Goal: Book appointment/travel/reservation

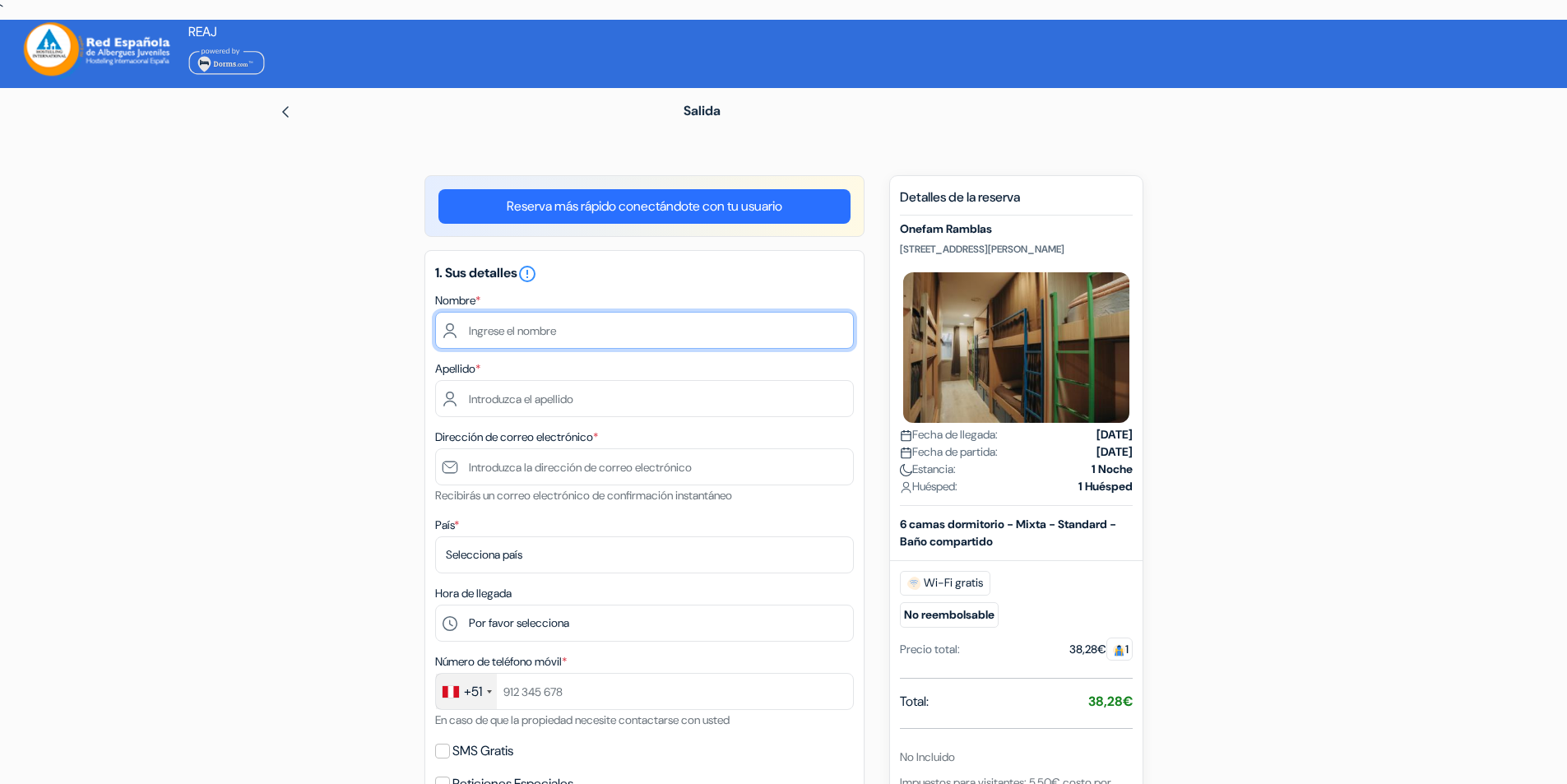
click at [503, 331] on input "text" at bounding box center [644, 330] width 419 height 37
type input "[PERSON_NAME]"
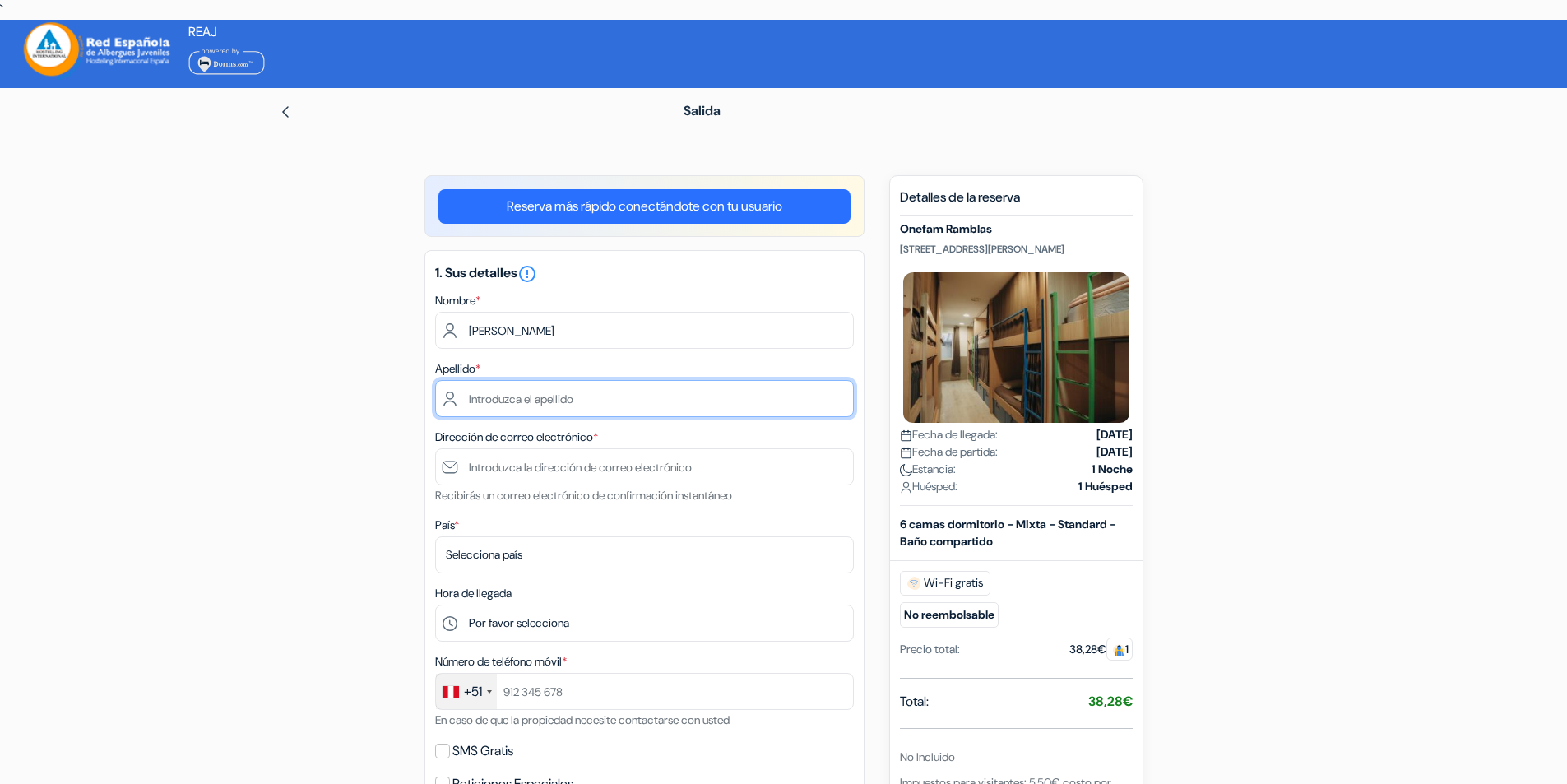
click at [467, 397] on input "text" at bounding box center [644, 398] width 419 height 37
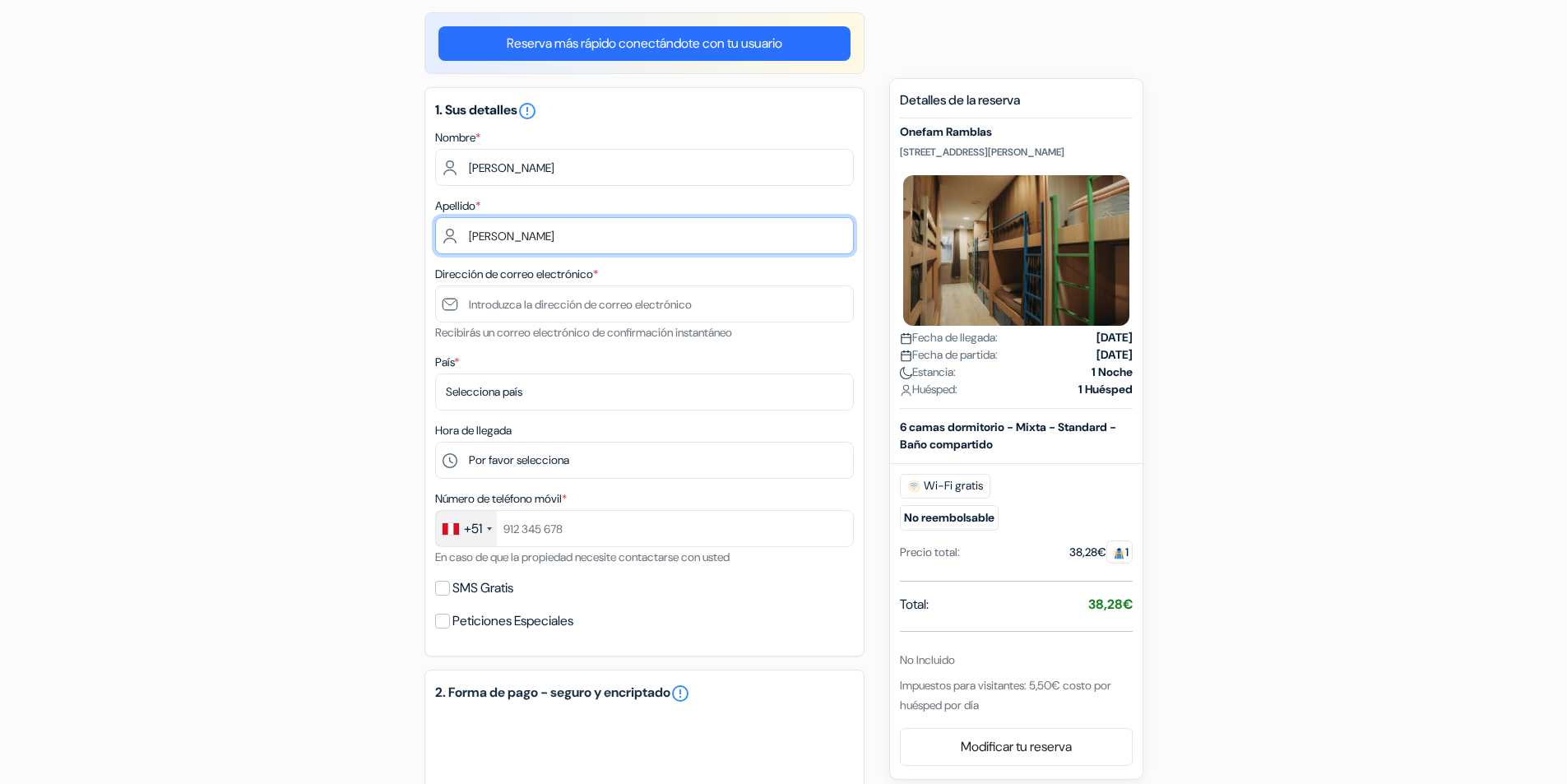
scroll to position [165, 0]
type input "[PERSON_NAME]"
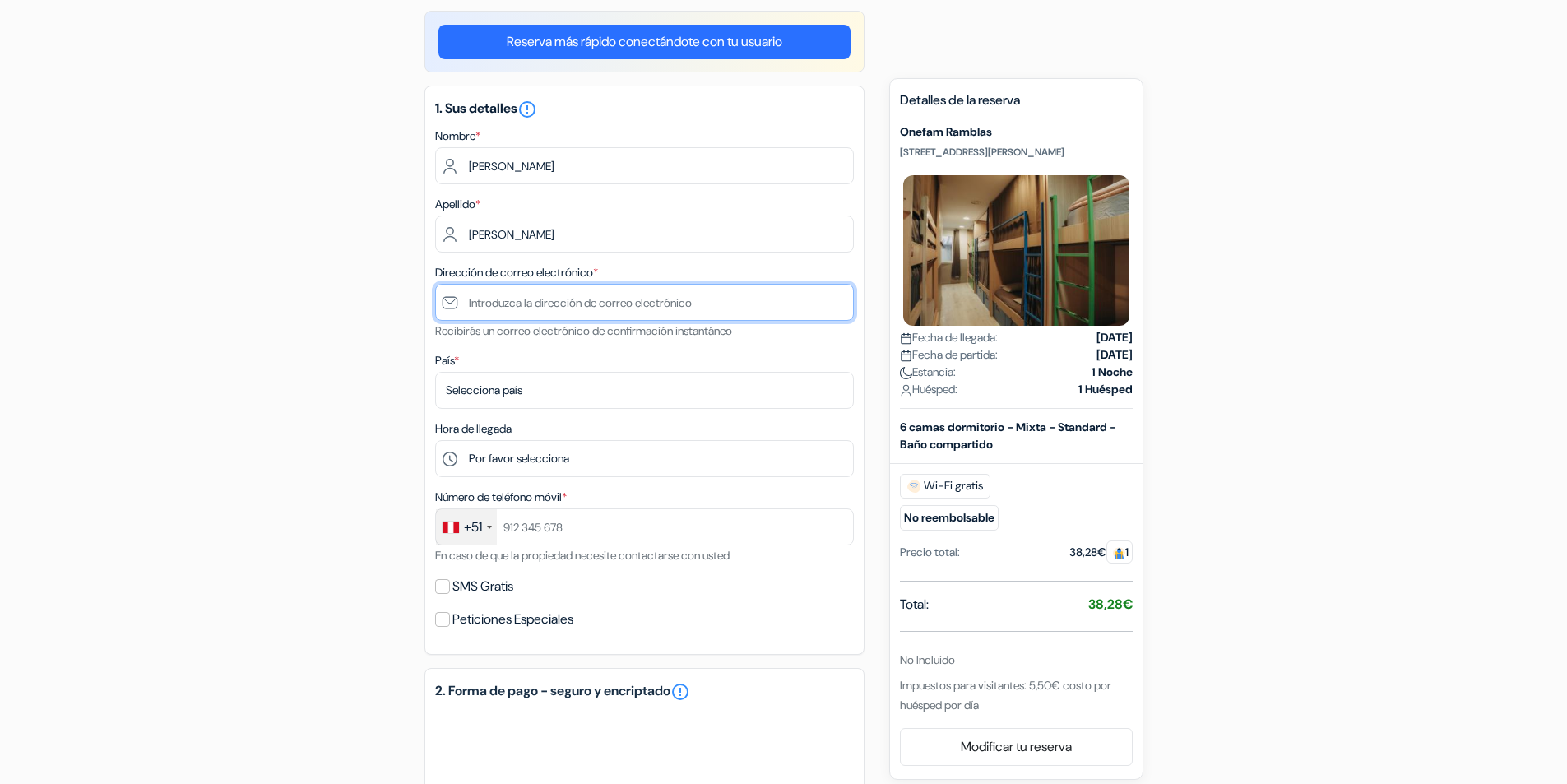
click at [534, 308] on input "text" at bounding box center [644, 302] width 419 height 37
type input "[EMAIL_ADDRESS][DOMAIN_NAME]"
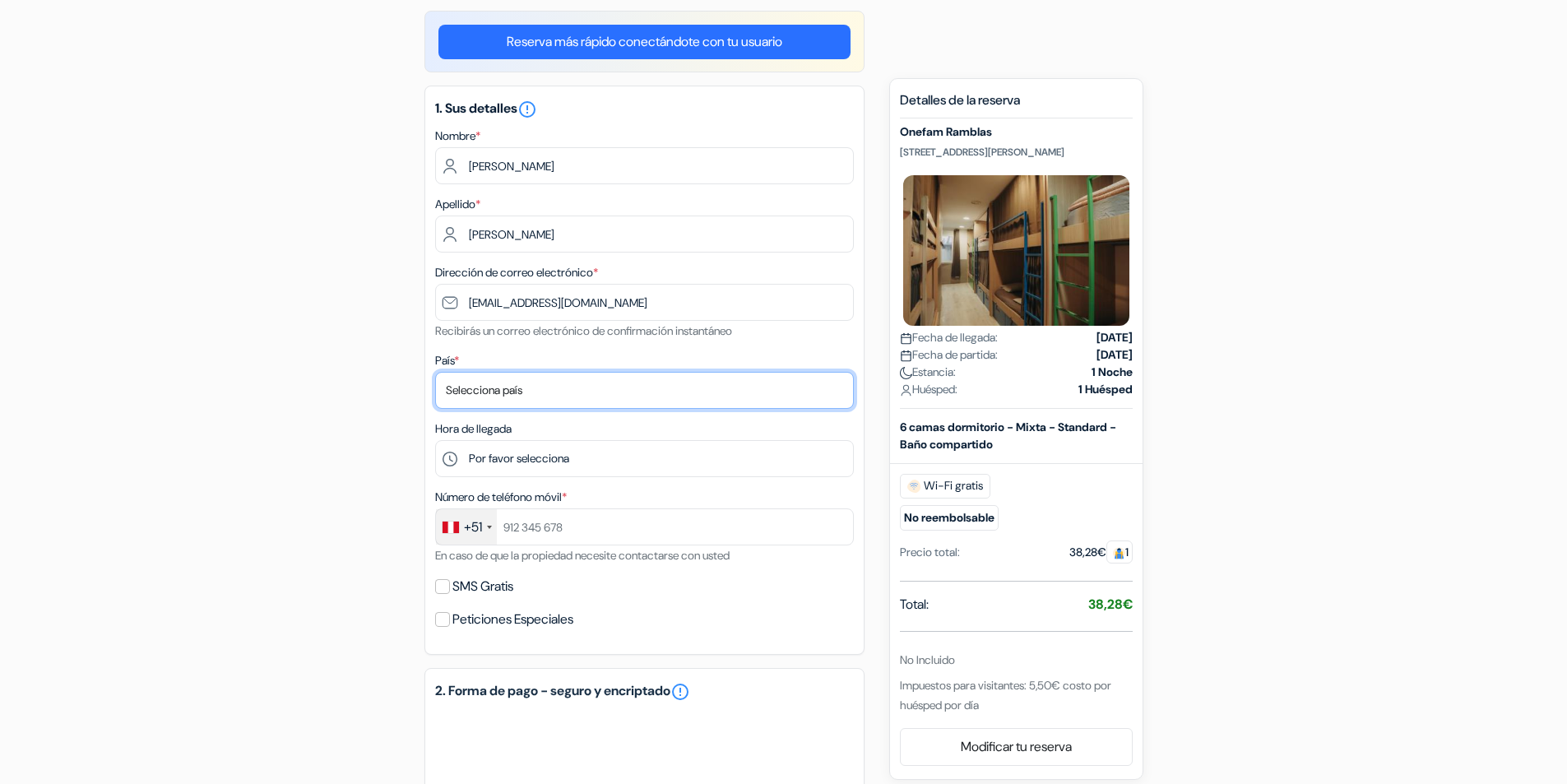
select select "164"
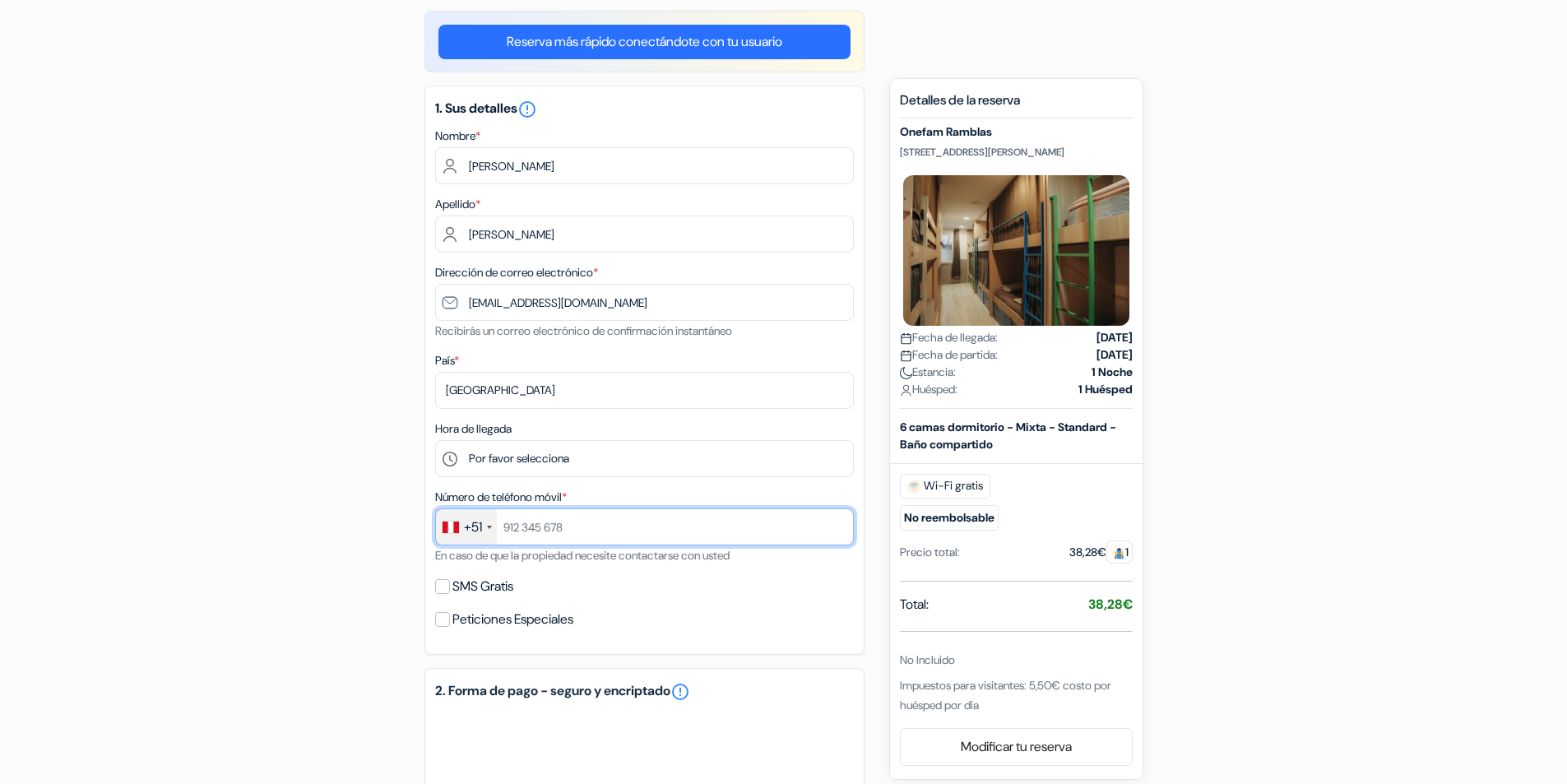
type input "995435017"
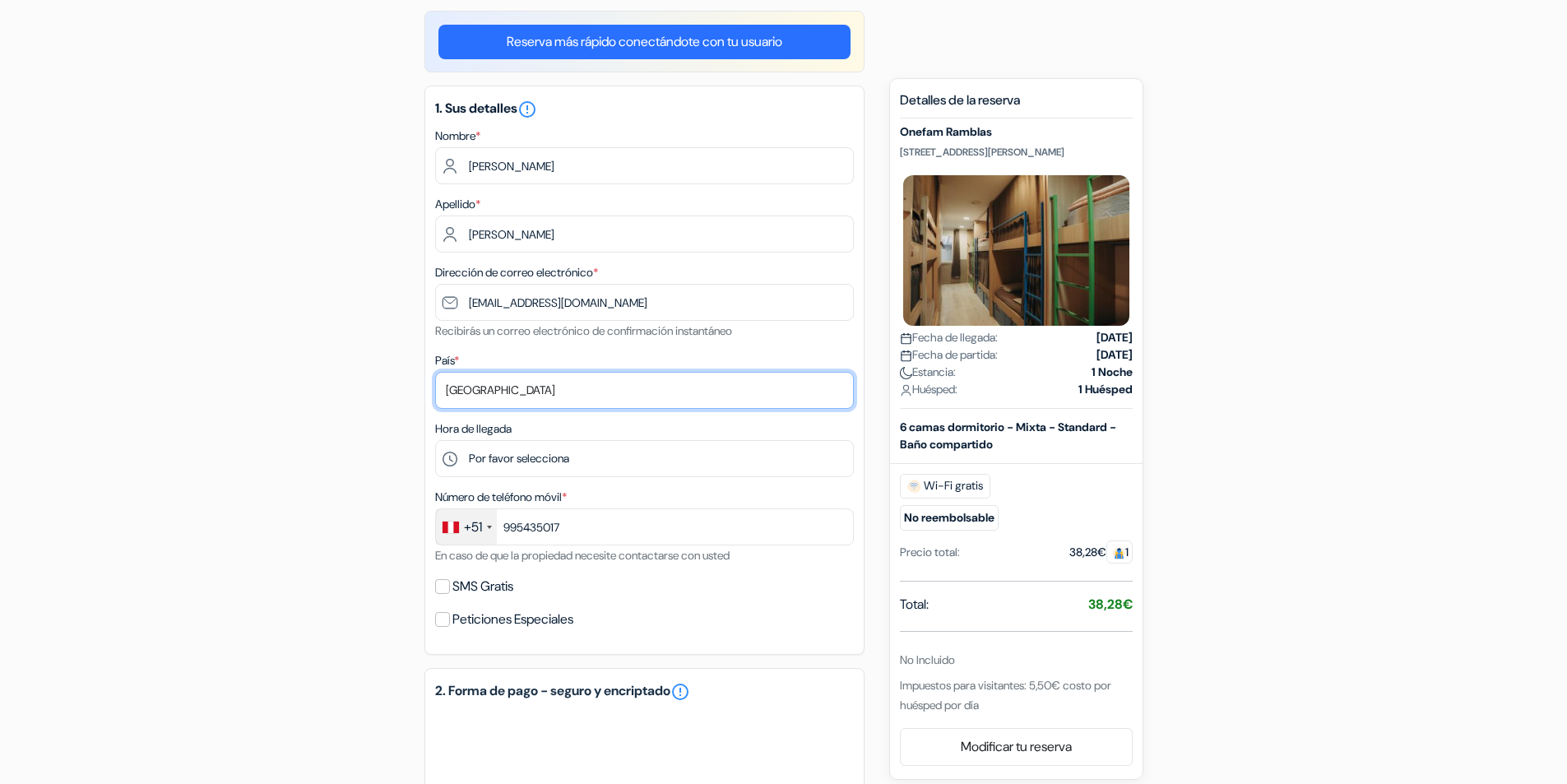
click at [514, 388] on select "Selecciona país Abjasia [GEOGRAPHIC_DATA] [GEOGRAPHIC_DATA] [GEOGRAPHIC_DATA] […" at bounding box center [644, 390] width 419 height 37
click at [513, 388] on select "Selecciona país Abjasia [GEOGRAPHIC_DATA] [GEOGRAPHIC_DATA] [GEOGRAPHIC_DATA] […" at bounding box center [644, 390] width 419 height 37
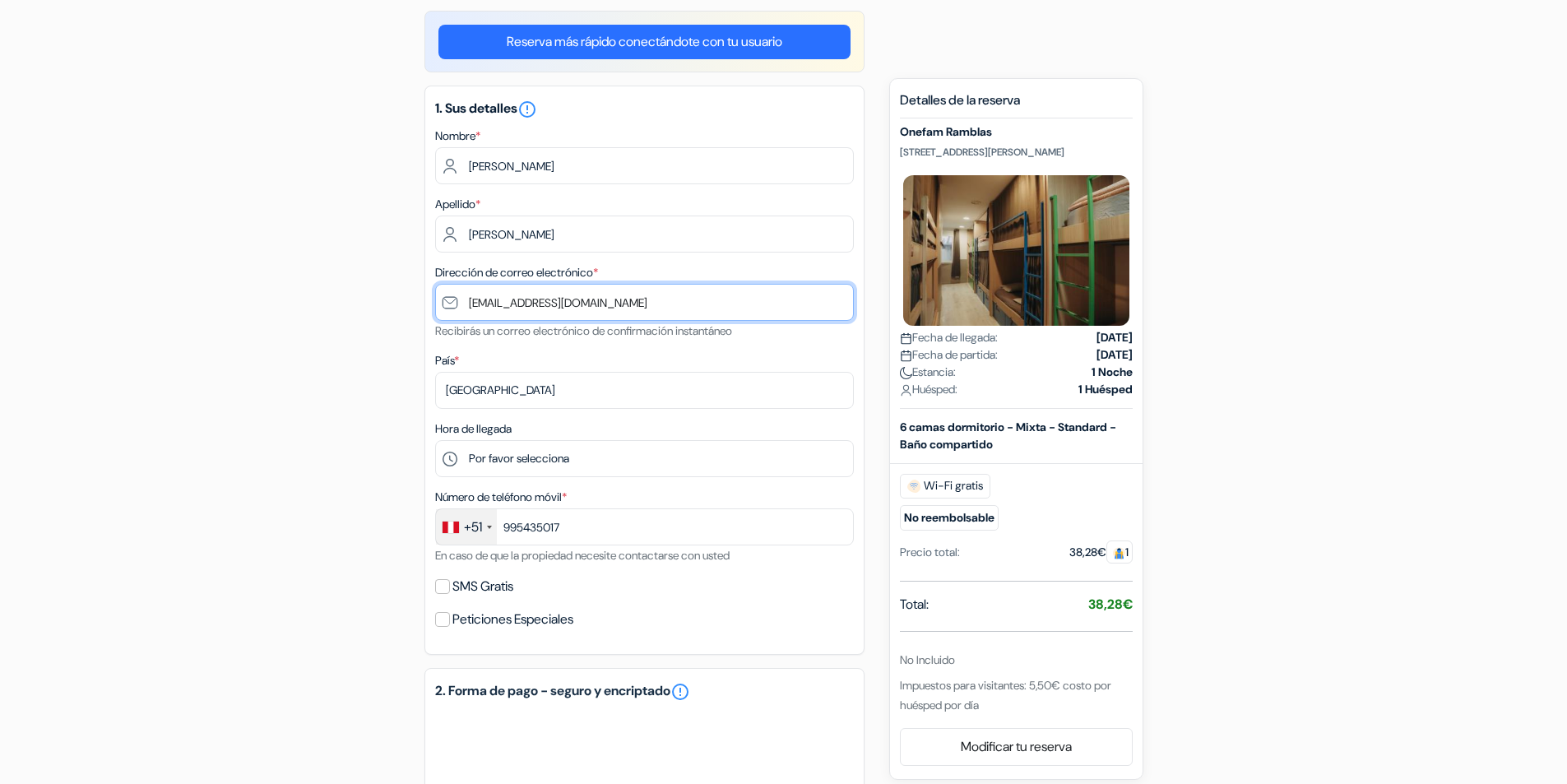
click at [468, 298] on input "[EMAIL_ADDRESS][DOMAIN_NAME]" at bounding box center [644, 302] width 419 height 37
click at [632, 296] on input "[EMAIL_ADDRESS][DOMAIN_NAME]" at bounding box center [644, 302] width 419 height 37
type input "j"
type input "[EMAIL_ADDRESS][DOMAIN_NAME]"
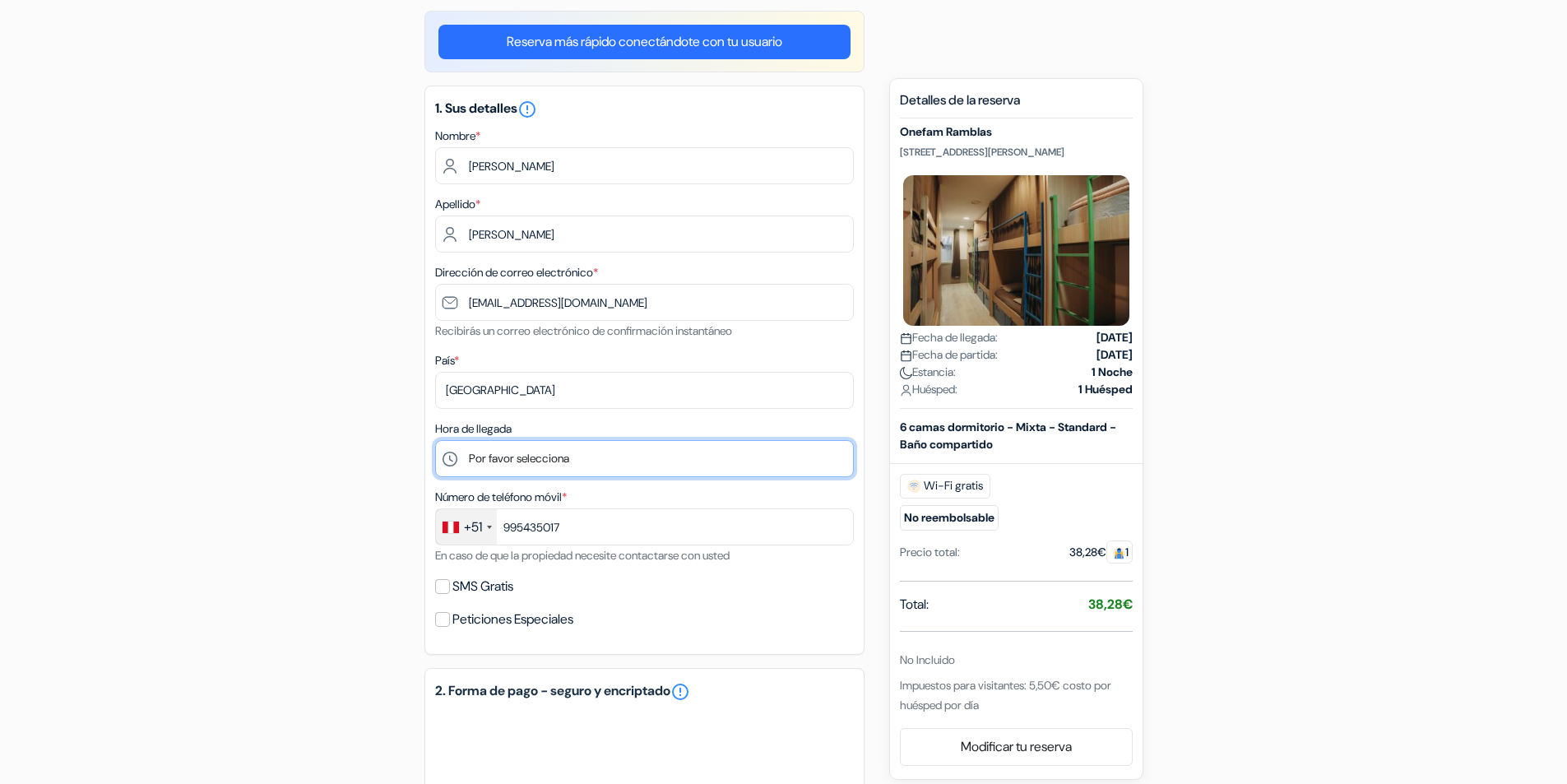
click at [586, 458] on select "Por favor selecciona 1:00 2:00 3:00 4:00 5:00 6:00 7:00 8:00 9:00 10:00 11:00 1…" at bounding box center [644, 458] width 419 height 37
select select "12"
click at [435, 440] on select "Por favor selecciona 1:00 2:00 3:00 4:00 5:00 6:00 7:00 8:00 9:00 10:00 11:00 1…" at bounding box center [644, 458] width 419 height 37
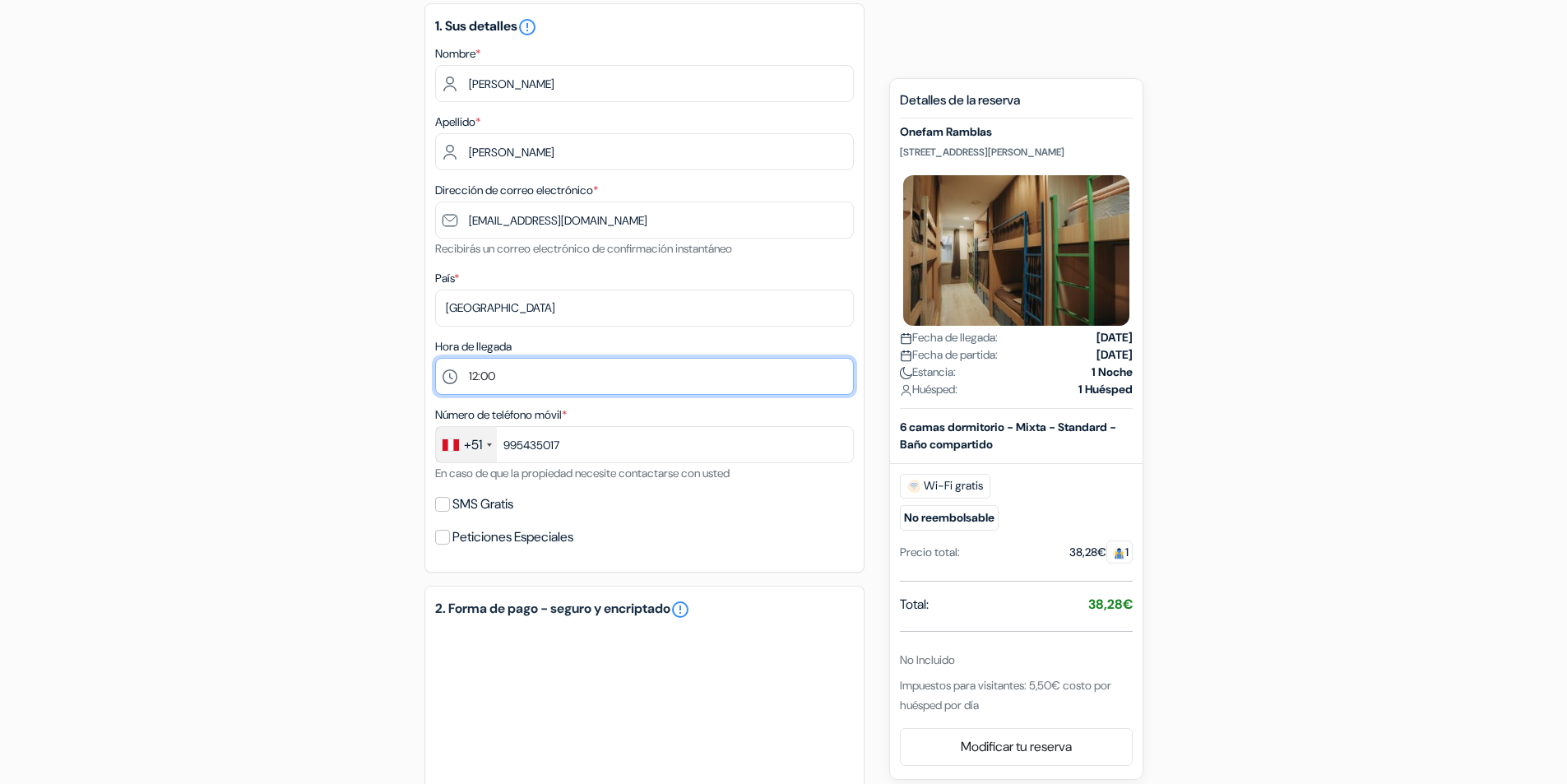
scroll to position [411, 0]
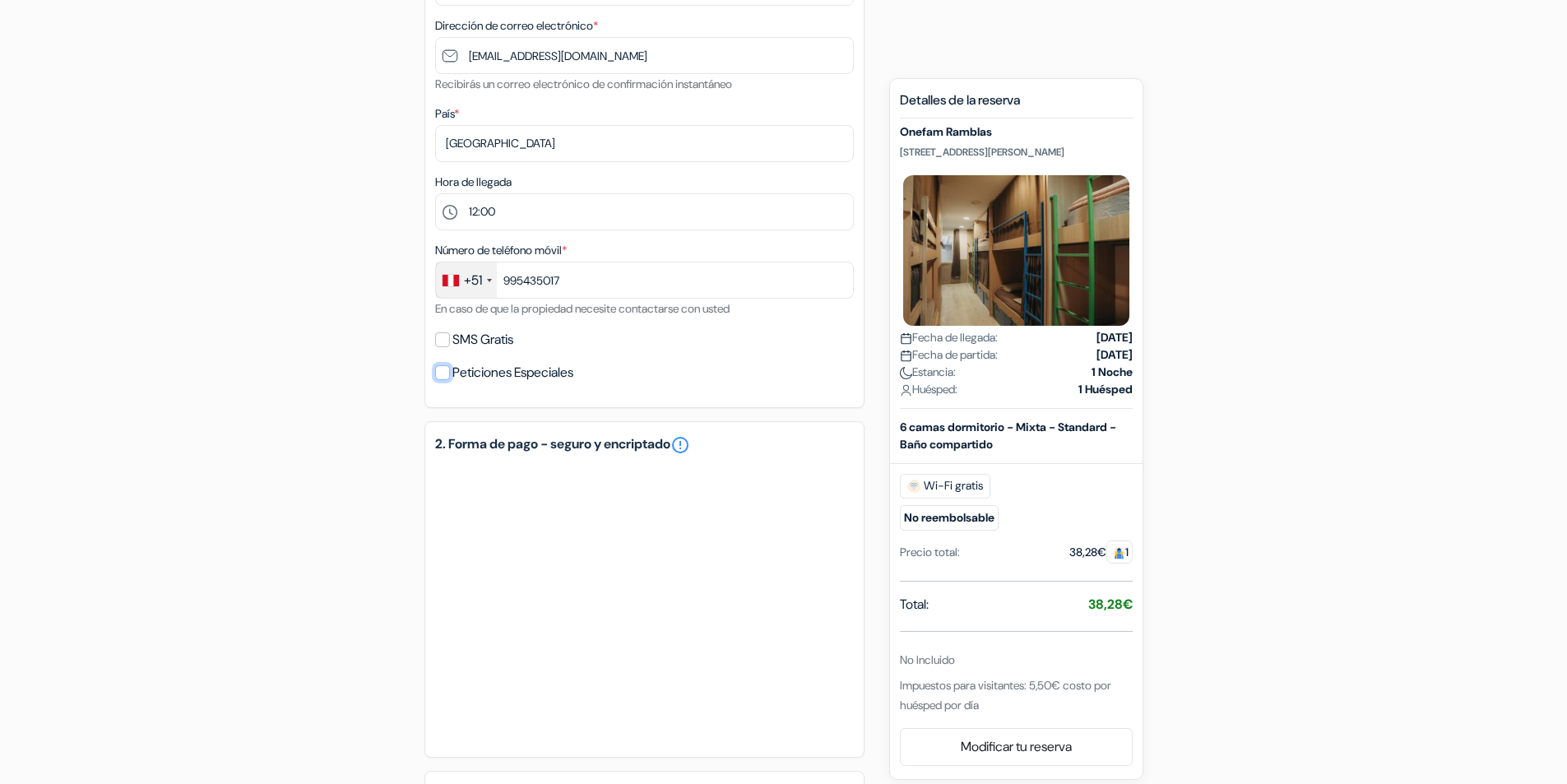
click at [437, 376] on input "Peticiones Especiales" at bounding box center [442, 372] width 14 height 14
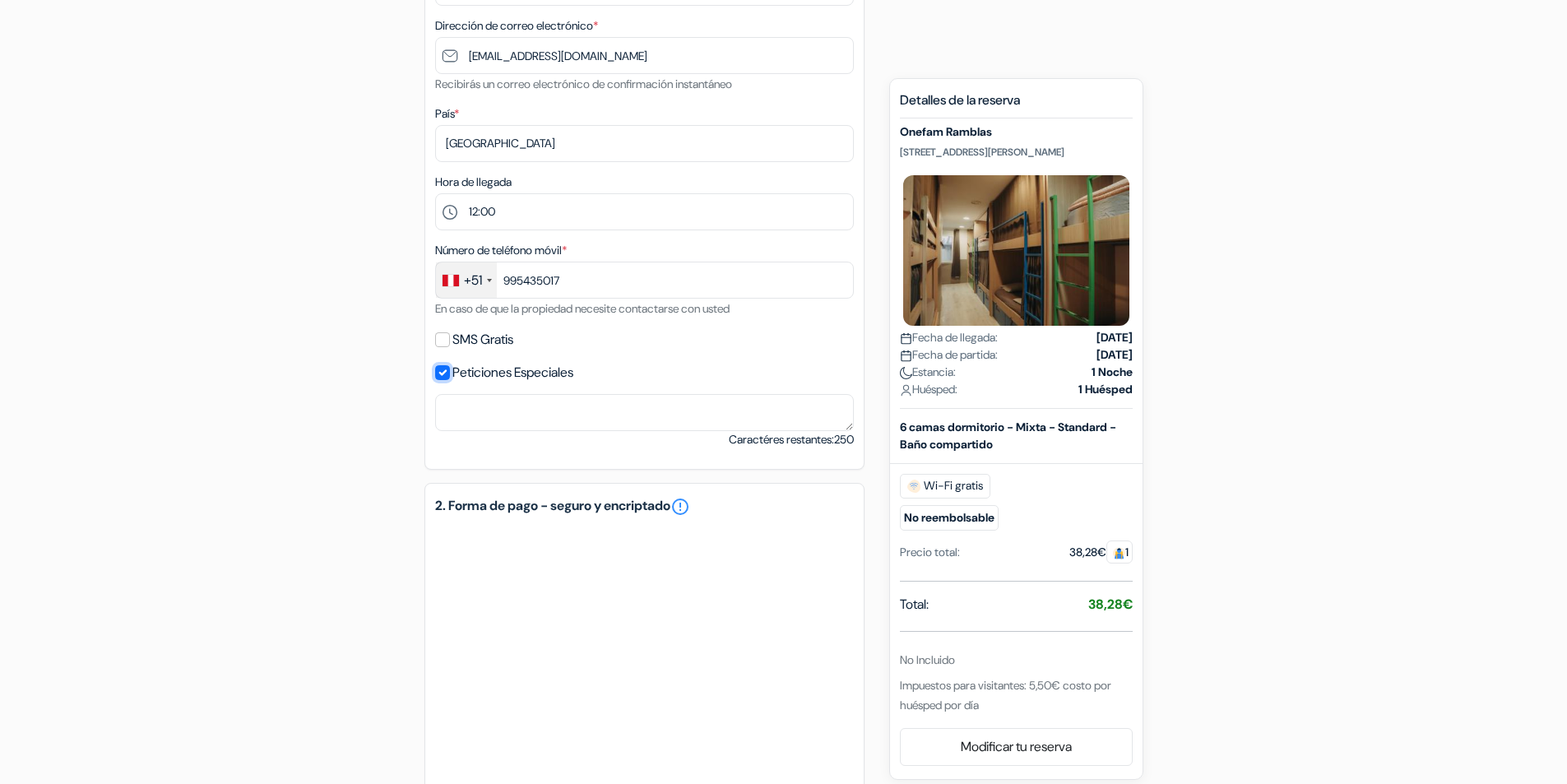
click at [436, 377] on input "Peticiones Especiales" at bounding box center [442, 372] width 14 height 14
checkbox input "false"
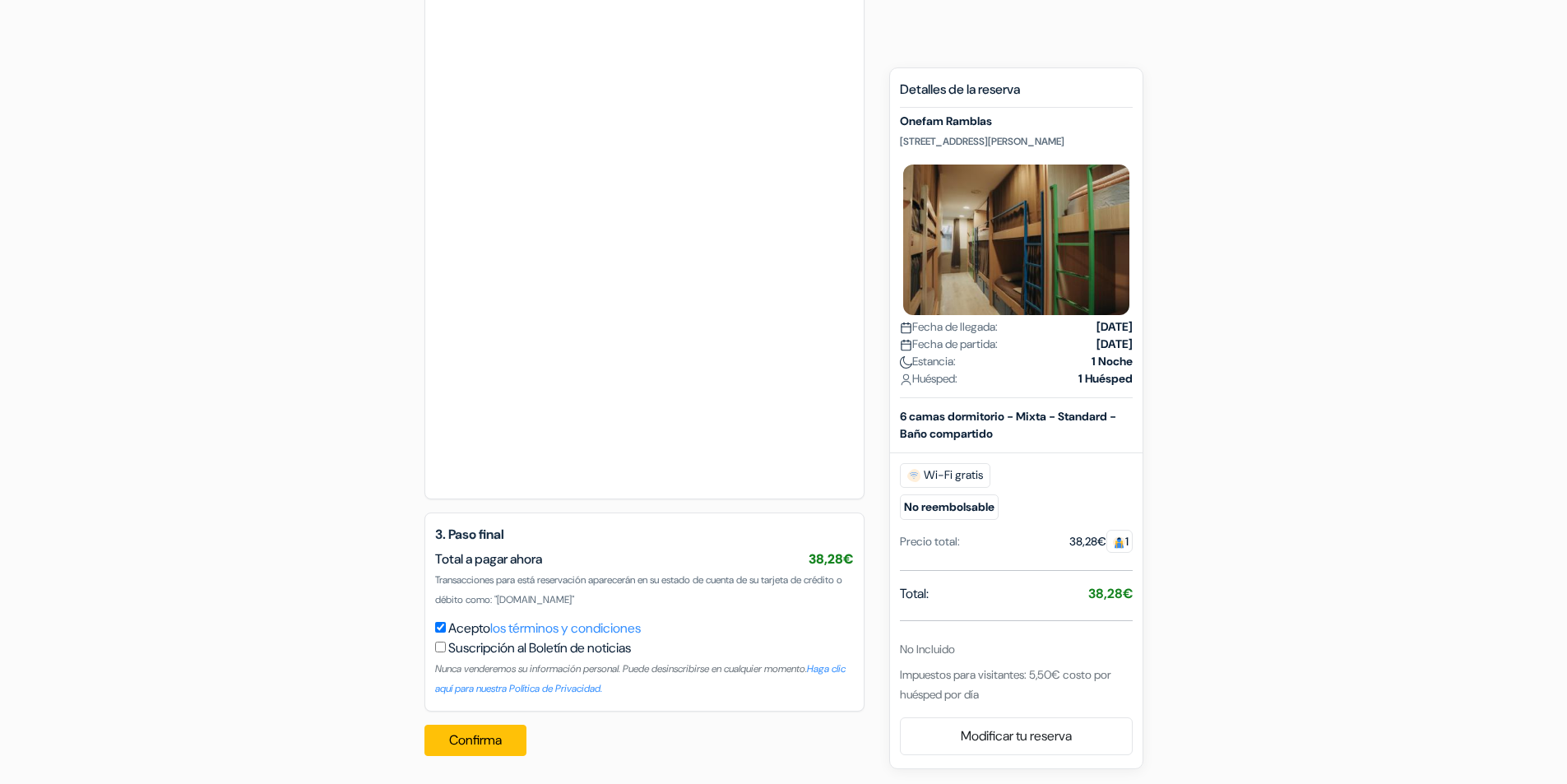
scroll to position [925, 0]
click at [507, 739] on button "Confirma" at bounding box center [476, 738] width 102 height 32
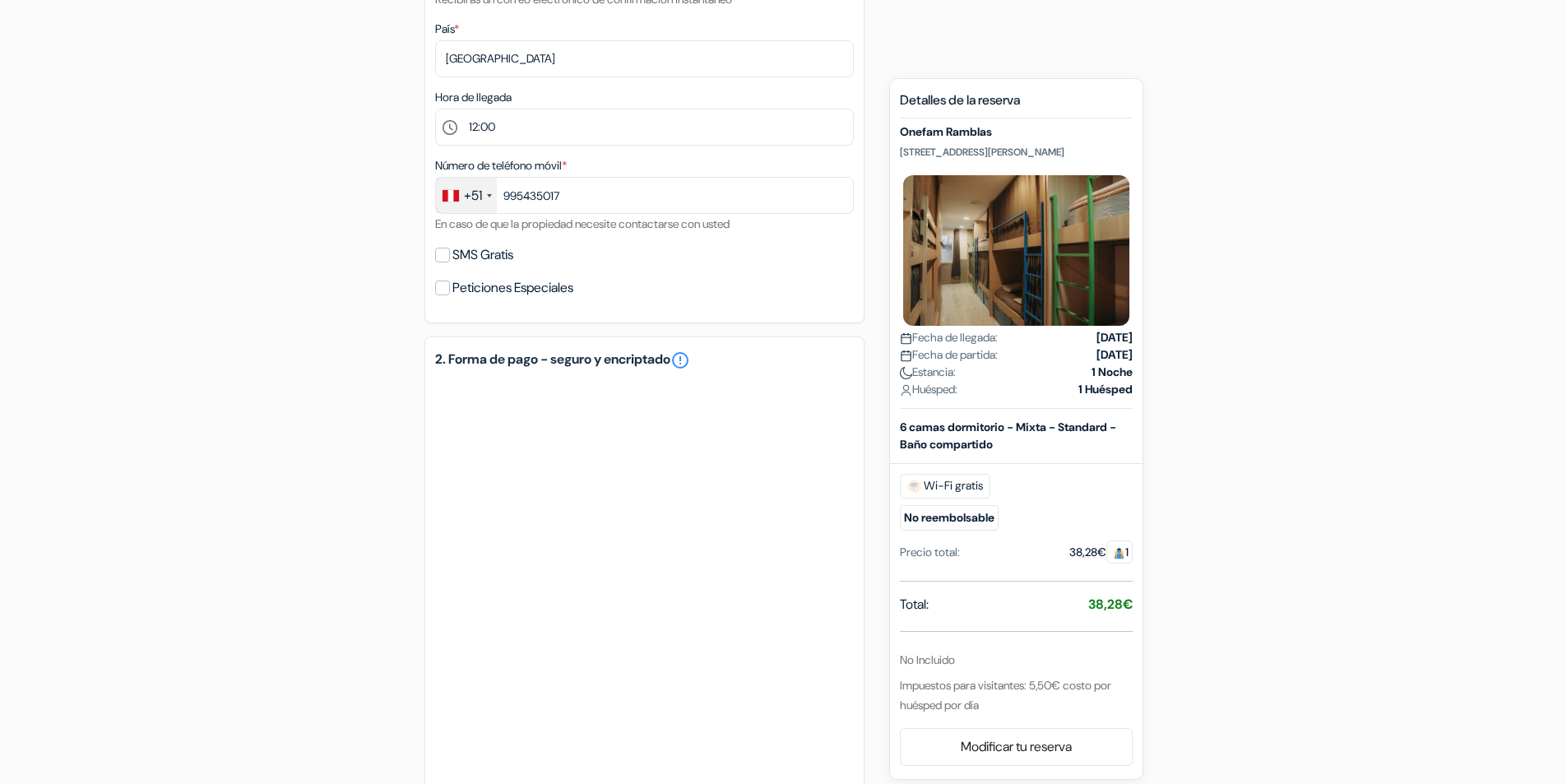
scroll to position [333, 0]
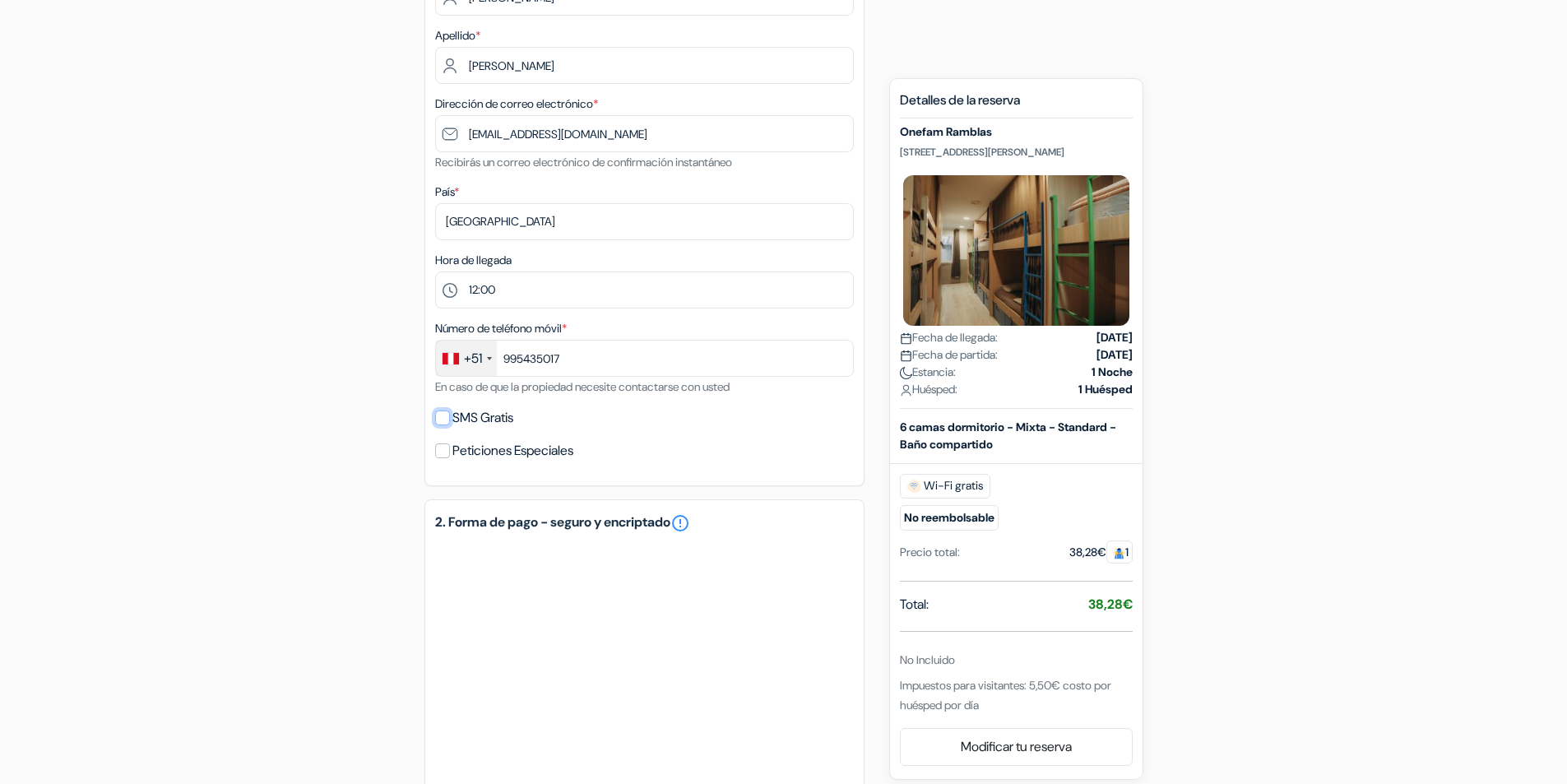
click at [449, 417] on input "SMS Gratis" at bounding box center [442, 417] width 14 height 14
checkbox input "true"
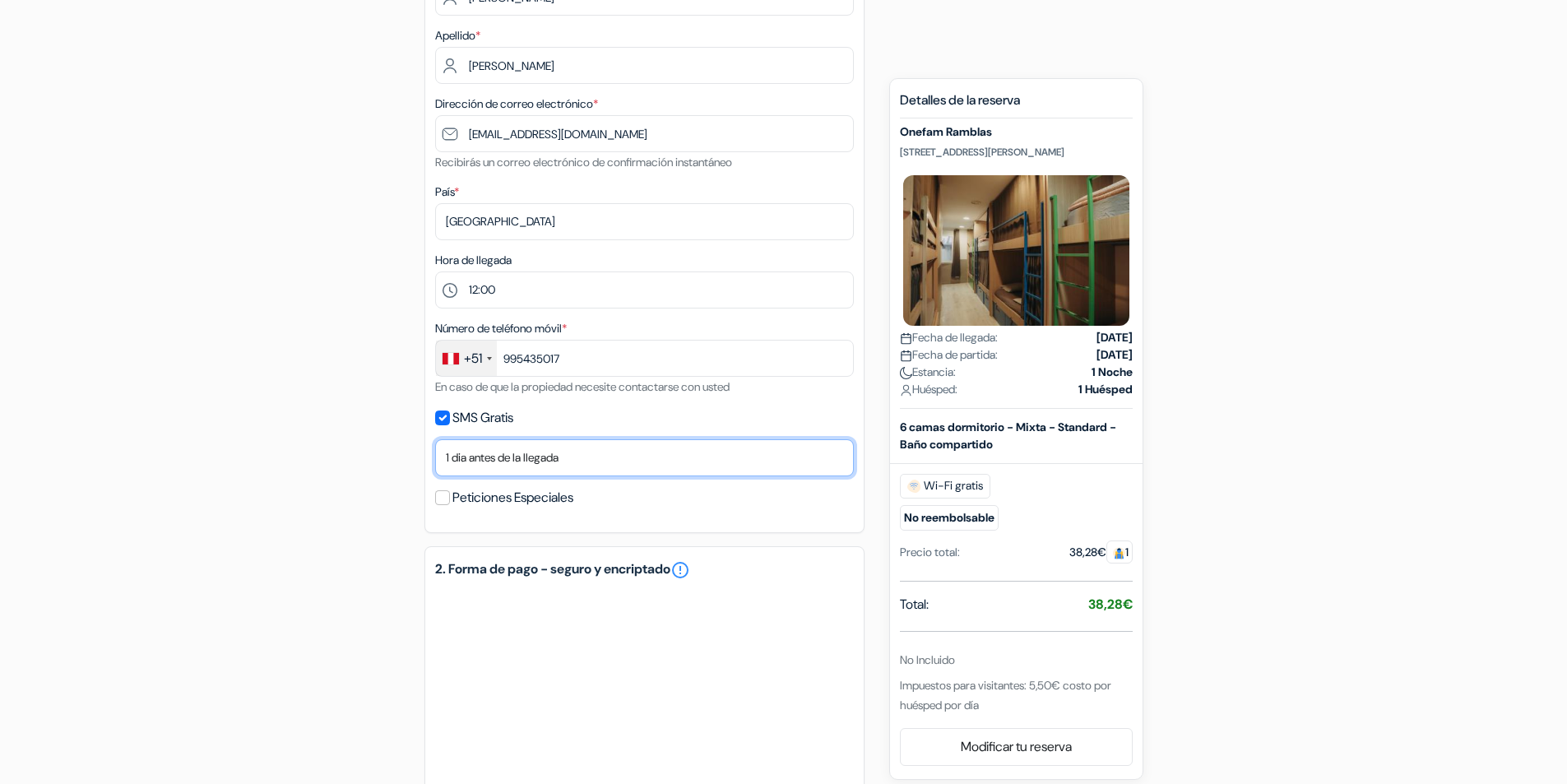
click at [466, 460] on select "No gracias Enviar ahora Llegada 1 dia antes de la llegada 2 días antes de la ll…" at bounding box center [644, 457] width 419 height 37
click at [435, 439] on select "No gracias Enviar ahora Llegada 1 dia antes de la llegada 2 días antes de la ll…" at bounding box center [644, 457] width 419 height 37
click at [581, 458] on select "No gracias Enviar ahora Llegada 1 dia antes de la llegada 2 días antes de la ll…" at bounding box center [644, 457] width 419 height 37
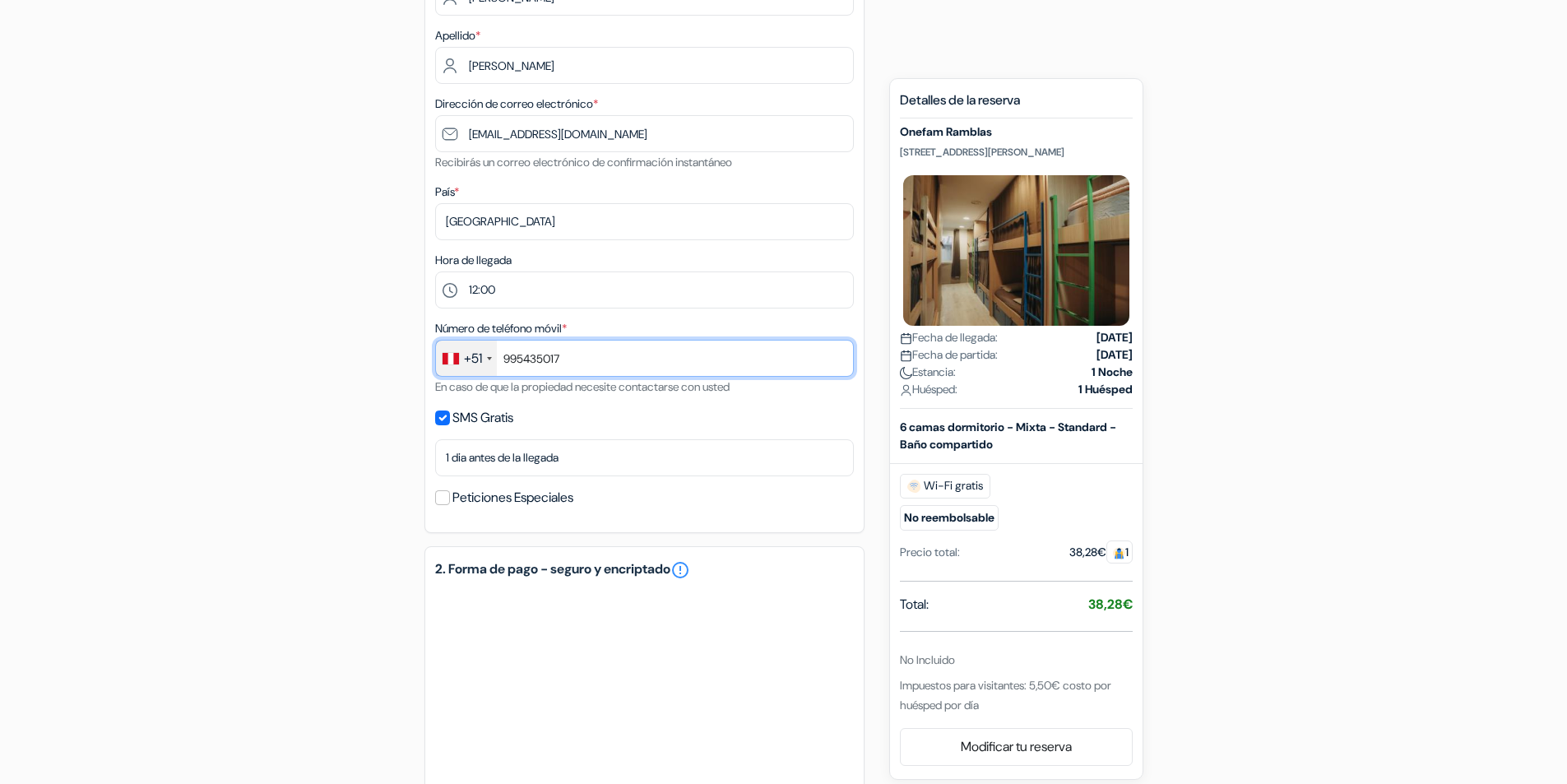
click at [635, 372] on input "995435017" at bounding box center [644, 357] width 419 height 37
type input "9"
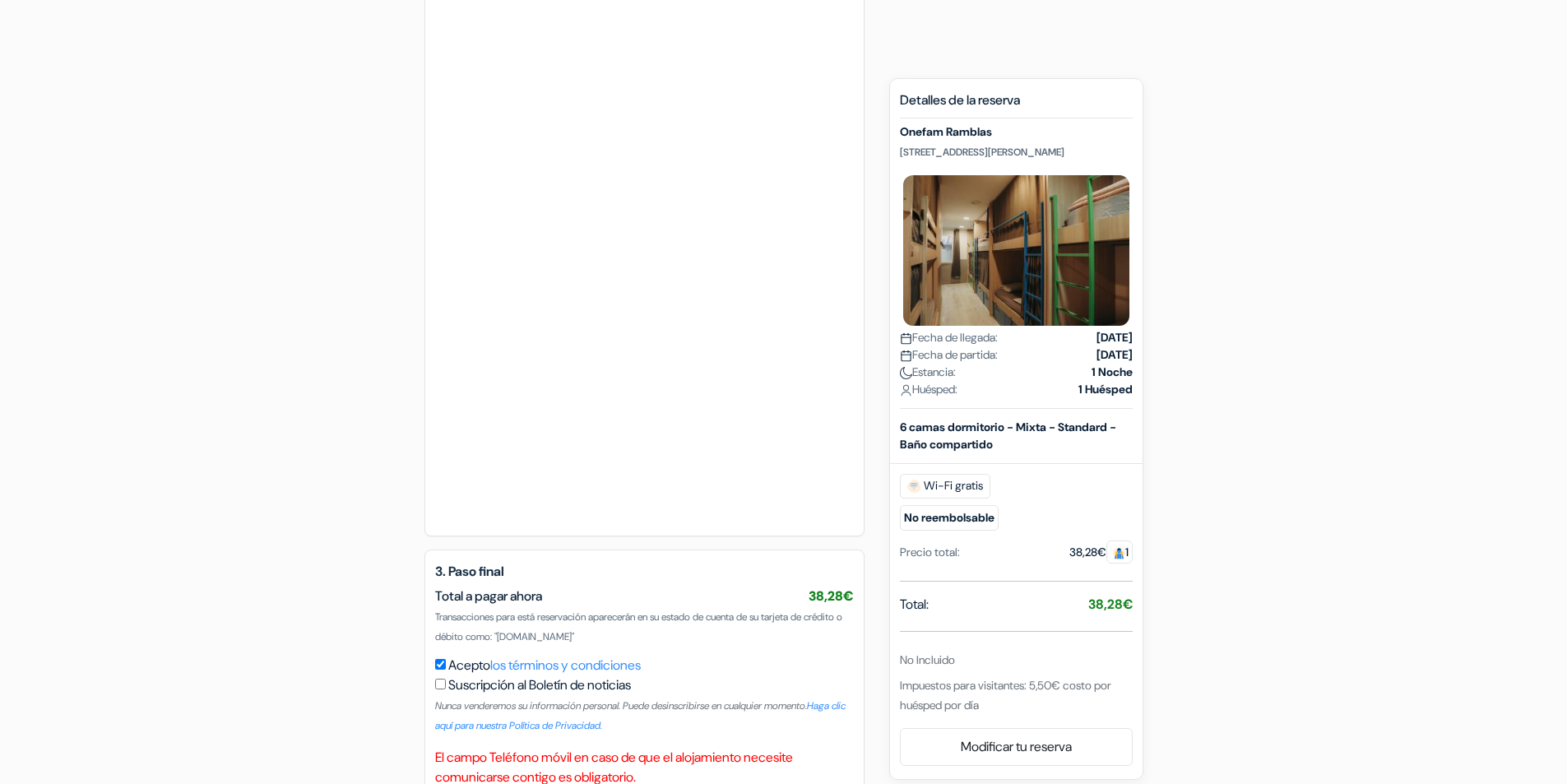
scroll to position [1038, 0]
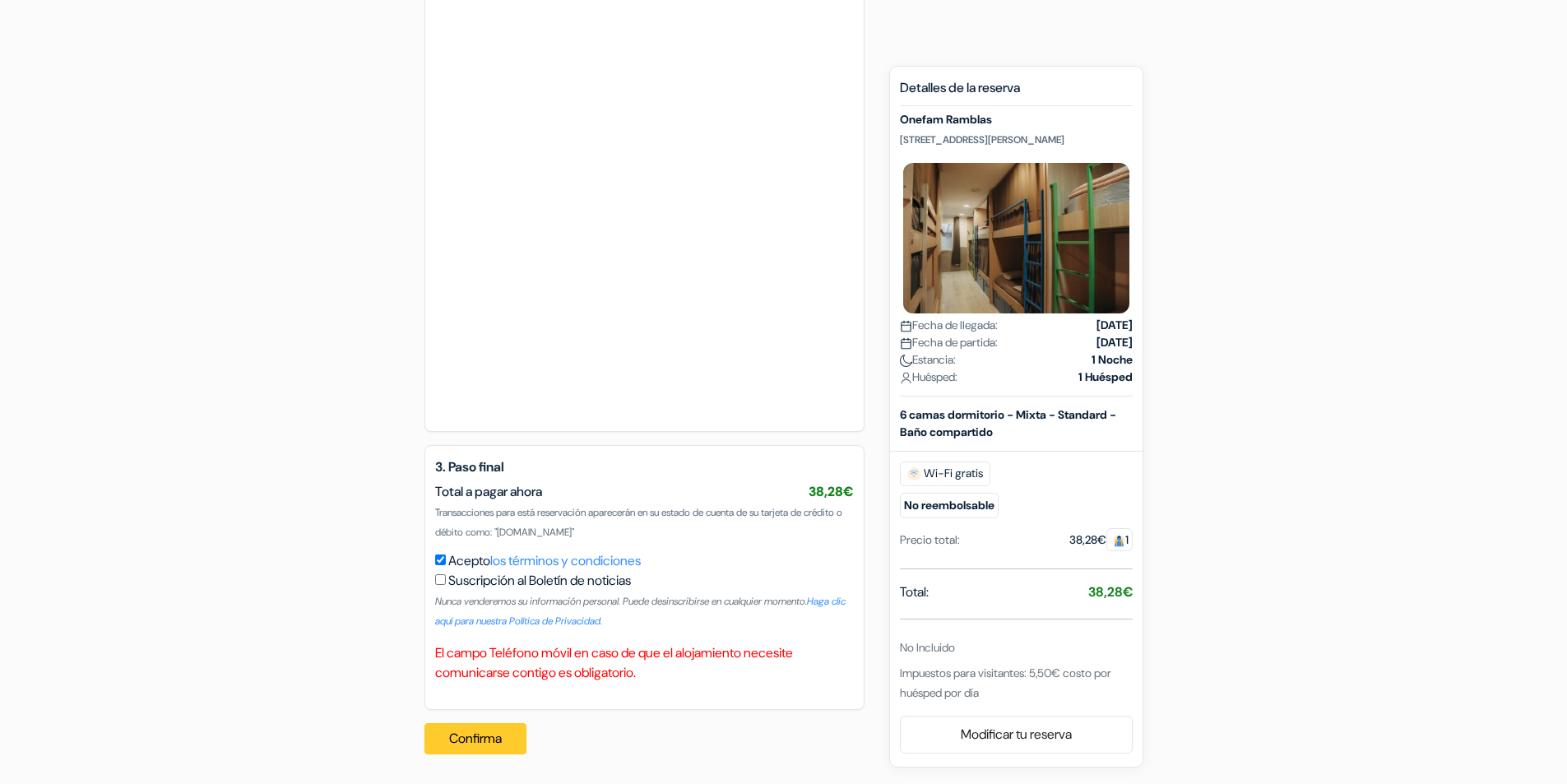
type input "99543517"
click at [459, 742] on button "Confirma" at bounding box center [476, 738] width 102 height 32
click at [480, 732] on button "Confirma" at bounding box center [476, 738] width 102 height 32
click at [480, 732] on div "Confirma Procesando su pedido... Loading..." at bounding box center [479, 738] width 110 height 58
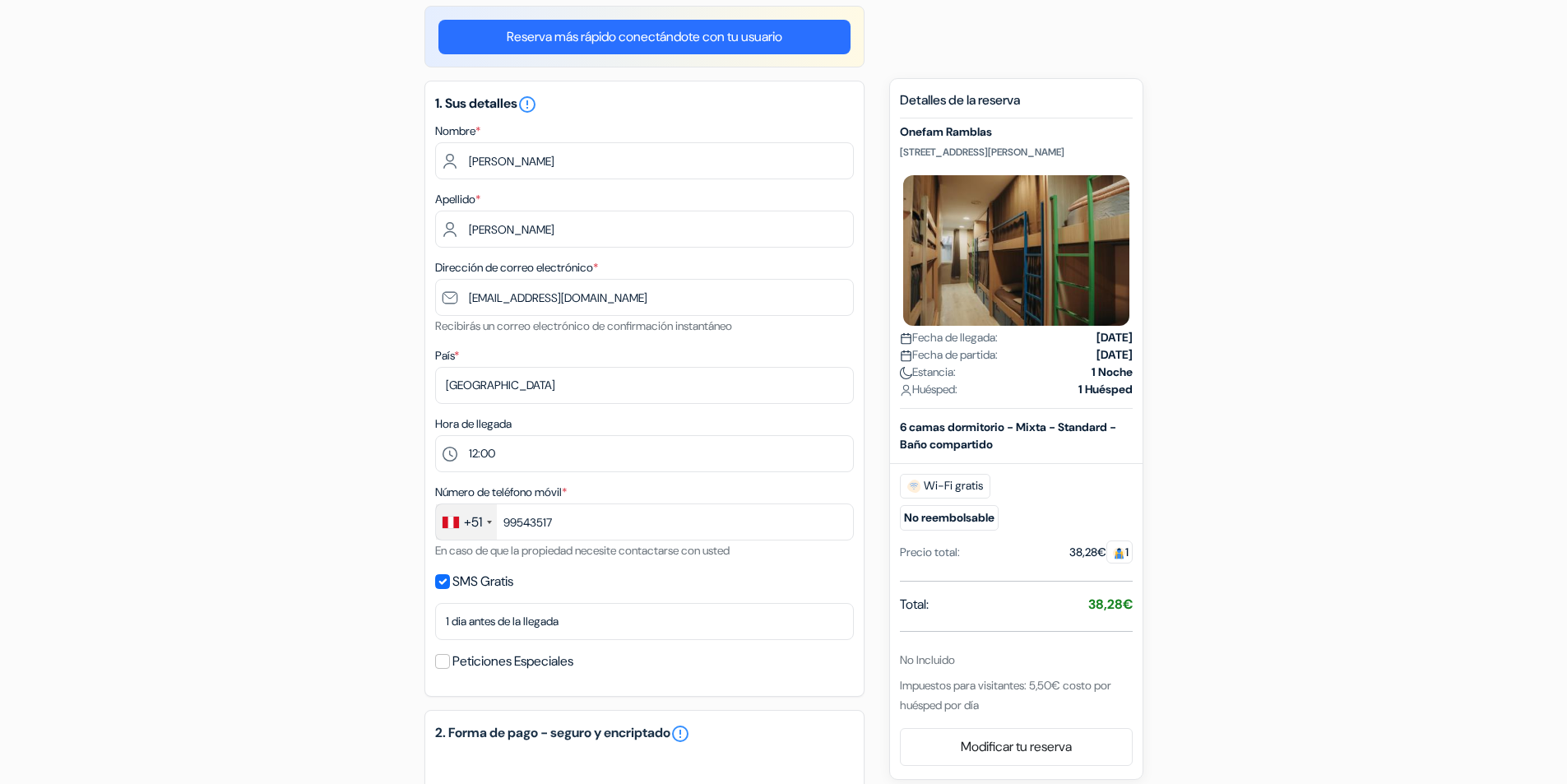
scroll to position [0, 0]
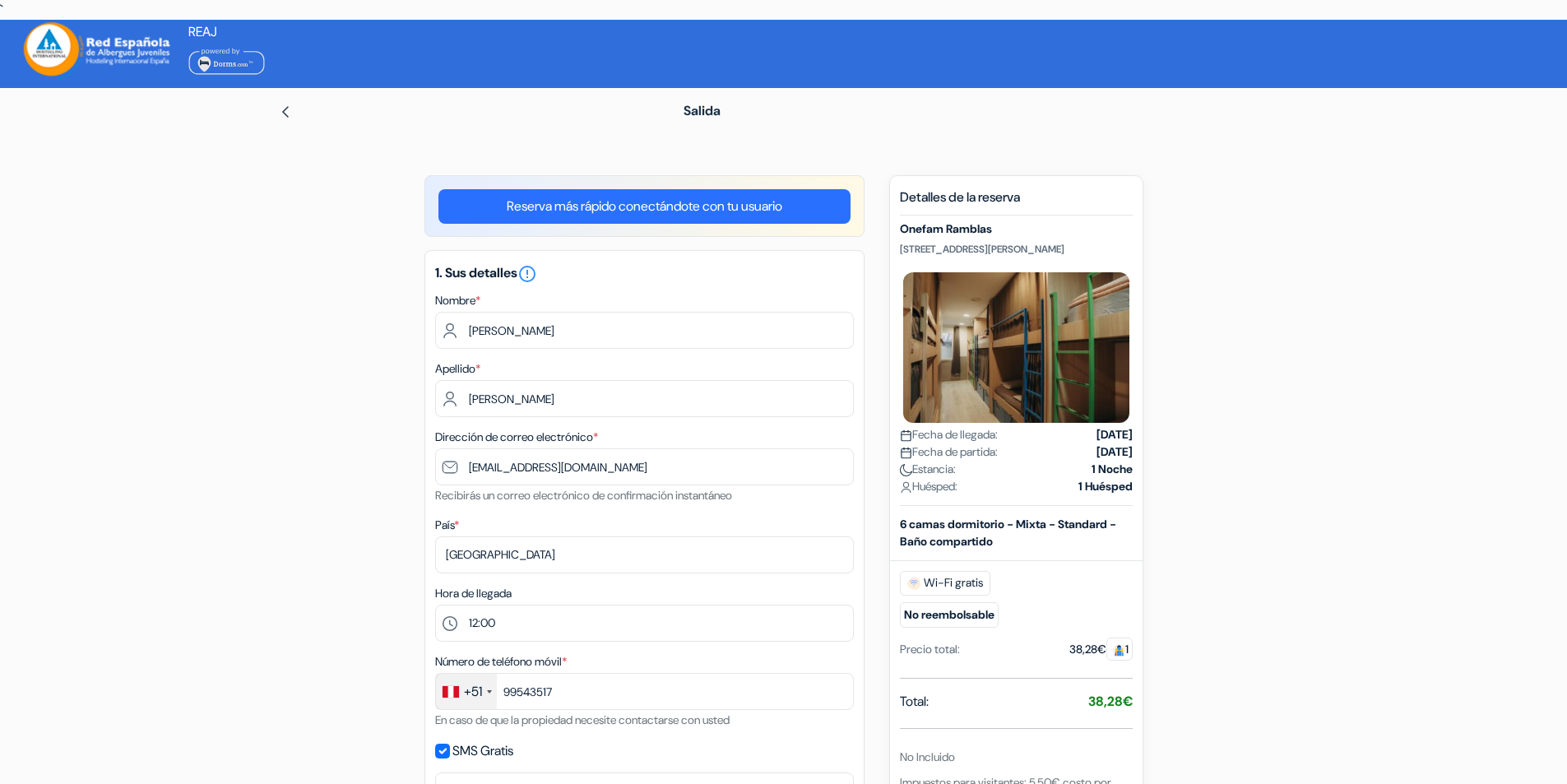
click at [705, 208] on link "Reserva más rápido conectándote con tu usuario" at bounding box center [644, 206] width 412 height 35
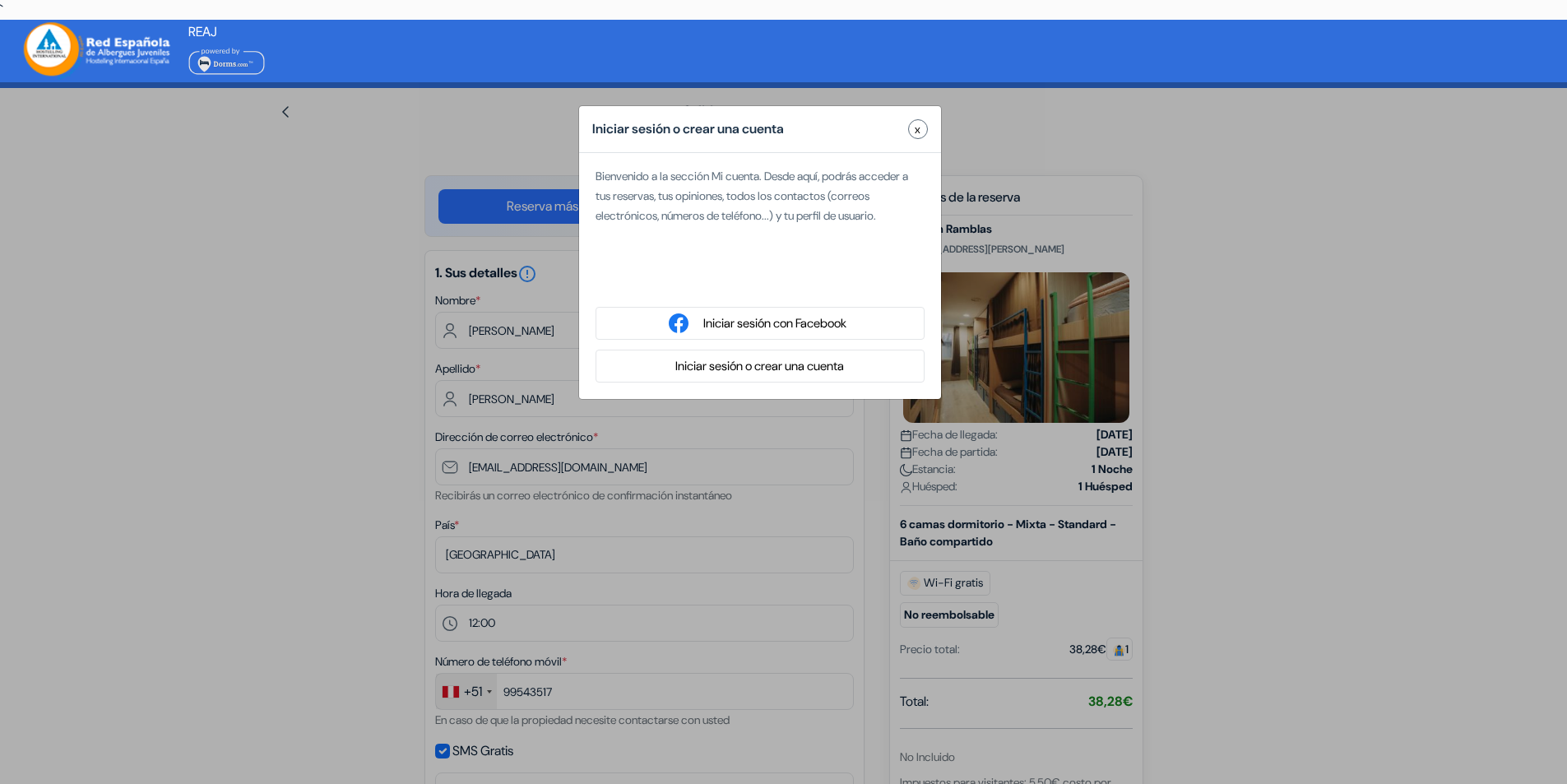
type input "[PERSON_NAME]"
type input "Fer"
